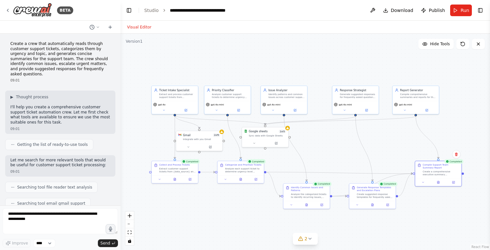
scroll to position [10453, 0]
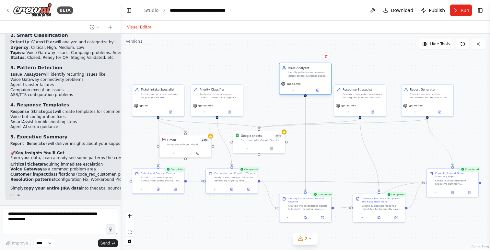
drag, startPoint x: 280, startPoint y: 98, endPoint x: 303, endPoint y: 75, distance: 33.0
click at [303, 75] on div "Issue Analyzer Identify patterns and common issues across customer support tick…" at bounding box center [305, 71] width 52 height 17
drag, startPoint x: 226, startPoint y: 94, endPoint x: 238, endPoint y: 67, distance: 29.3
click at [238, 67] on div "Analyze customer support tickets to determine urgency levels and categorize the…" at bounding box center [232, 69] width 41 height 7
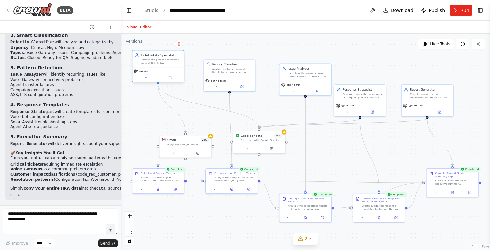
drag, startPoint x: 164, startPoint y: 93, endPoint x: 163, endPoint y: 60, distance: 33.0
click at [163, 60] on div "Extract and process customer support tickets from {data_source}, ensuring all r…" at bounding box center [161, 61] width 41 height 7
click at [162, 178] on div "Extract customer support tickets from {data_source} and organize all relevant i…" at bounding box center [161, 178] width 41 height 7
click at [188, 219] on div ".deletable-edge-delete-btn { width: 20px; height: 20px; border: 0px solid #ffff…" at bounding box center [305, 142] width 369 height 217
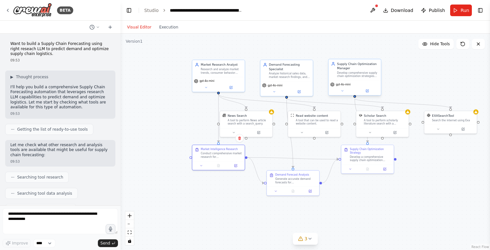
scroll to position [541, 0]
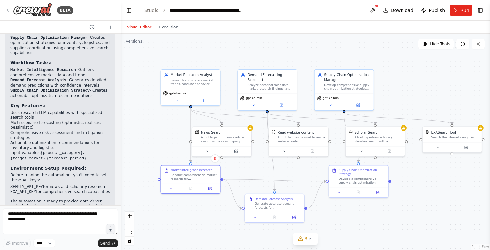
drag, startPoint x: 355, startPoint y: 195, endPoint x: 347, endPoint y: 209, distance: 16.3
click at [347, 209] on div ".deletable-edge-delete-btn { width: 20px; height: 20px; border: 0px solid #ffff…" at bounding box center [305, 142] width 369 height 217
click at [286, 52] on div ".deletable-edge-delete-btn { width: 20px; height: 20px; border: 0px solid #ffff…" at bounding box center [305, 142] width 369 height 217
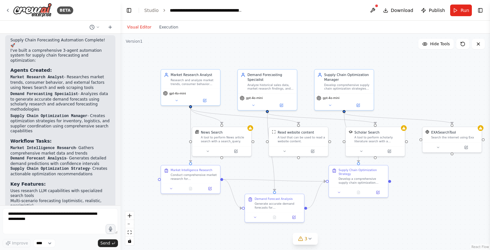
scroll to position [392, 0]
